Goal: Browse casually: Explore the website without a specific task or goal

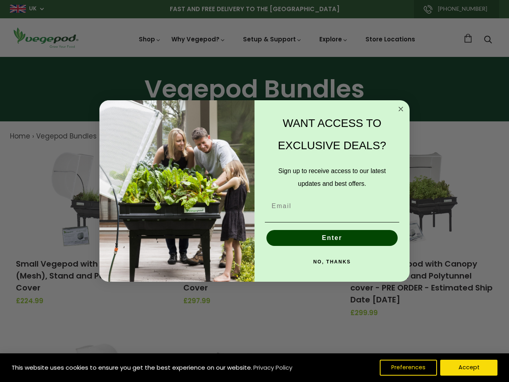
click at [255, 191] on div "WANT ACCESS TO EXCLUSIVE DEALS? Sign up to receive access to our latest updates…" at bounding box center [328, 191] width 147 height 166
click at [401, 109] on icon "Close dialog" at bounding box center [401, 109] width 4 height 4
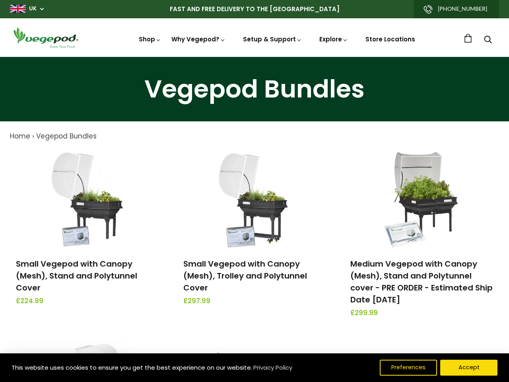
click at [332, 248] on button "Enter" at bounding box center [332, 256] width 131 height 16
